Goal: Contribute content

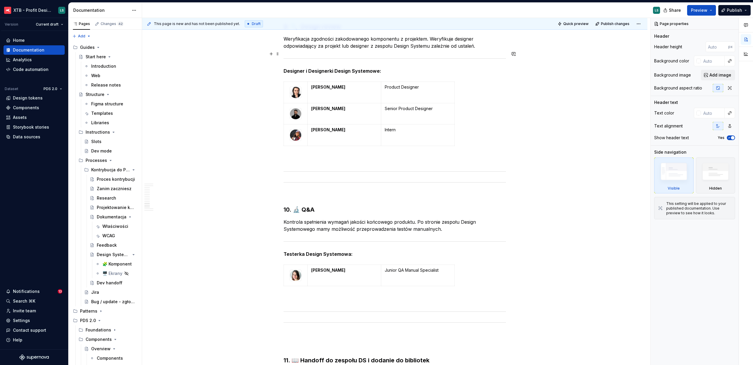
scroll to position [2929, 0]
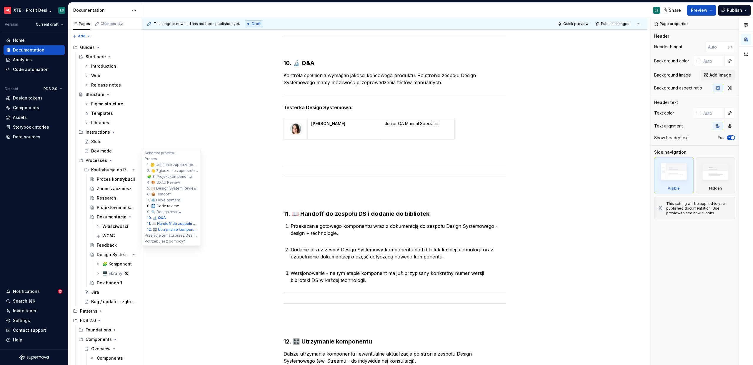
click at [109, 207] on div "Projektowanie komponentu" at bounding box center [116, 207] width 39 height 6
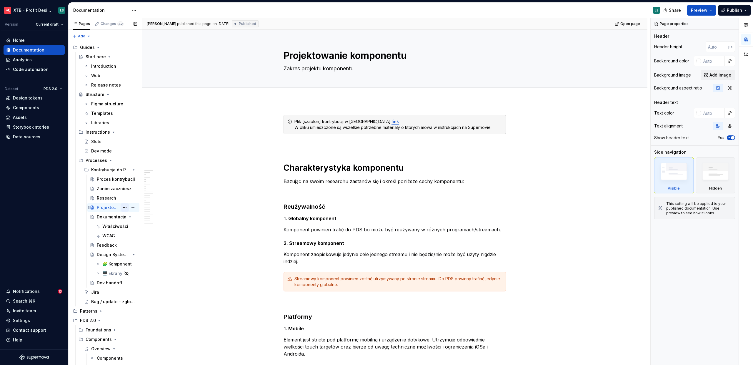
click at [122, 208] on button "Page tree" at bounding box center [125, 207] width 8 height 8
click at [288, 116] on html "XTB - Profit Design System LS Version Current draft Home Documentation Analytic…" at bounding box center [376, 182] width 753 height 365
click at [123, 207] on button "Page tree" at bounding box center [125, 207] width 8 height 8
type textarea "*"
click at [136, 234] on div "Add tab" at bounding box center [157, 236] width 58 height 6
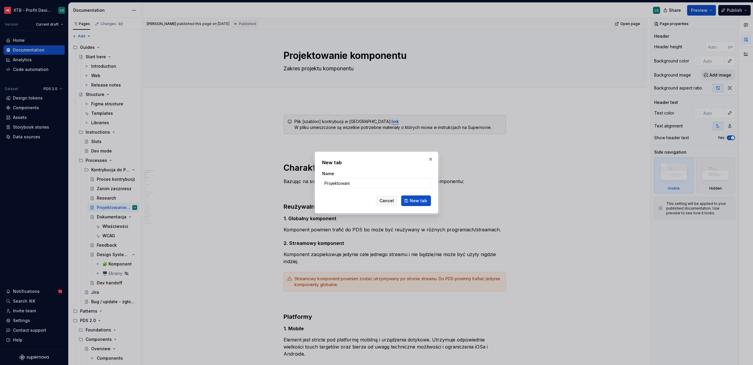
type input "Projektowanie"
click button "New tab" at bounding box center [416, 200] width 30 height 11
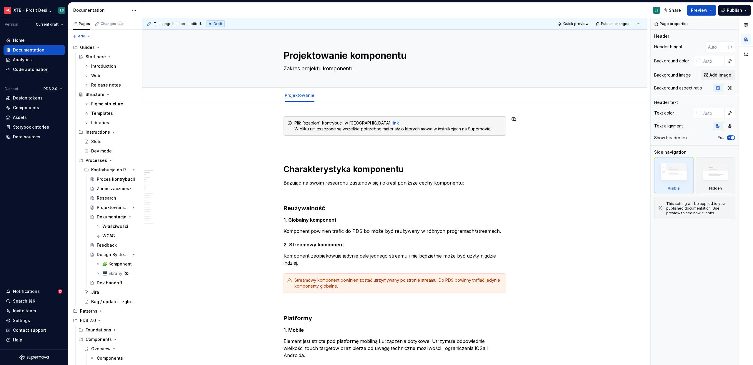
type textarea "*"
click at [325, 95] on button "Add tab" at bounding box center [332, 95] width 24 height 8
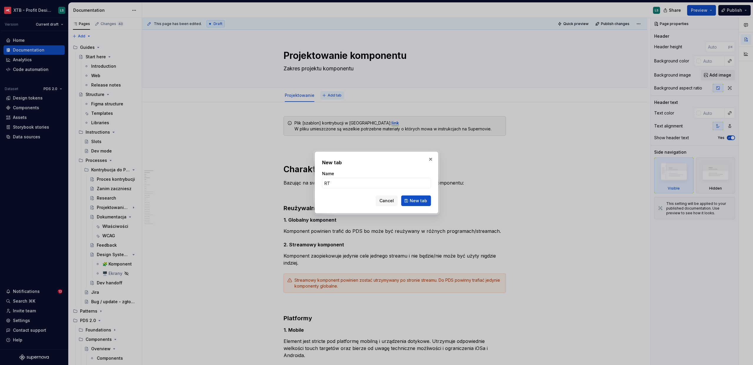
type input "RTL"
click button "New tab" at bounding box center [416, 200] width 30 height 11
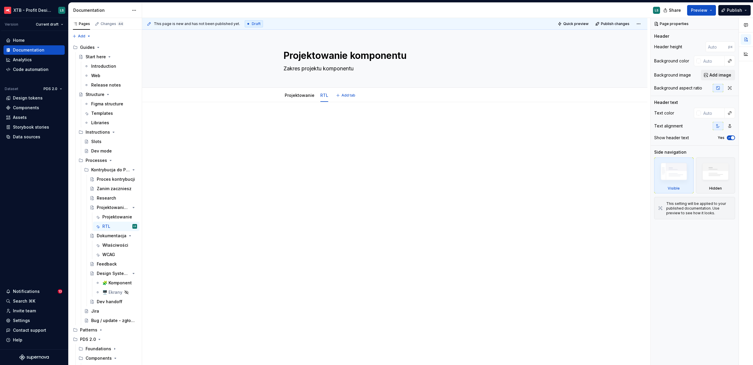
type textarea "*"
